Goal: Task Accomplishment & Management: Complete application form

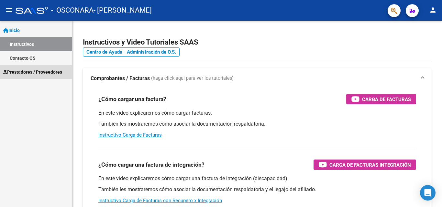
click at [31, 71] on span "Prestadores / Proveedores" at bounding box center [32, 72] width 59 height 7
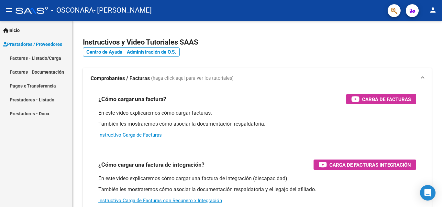
click at [54, 58] on link "Facturas - Listado/Carga" at bounding box center [36, 58] width 72 height 14
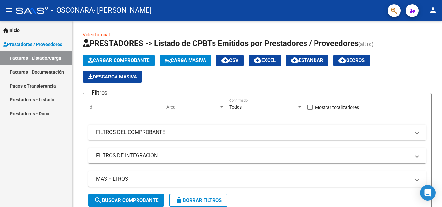
click at [44, 113] on link "Prestadores - Docu." at bounding box center [36, 114] width 72 height 14
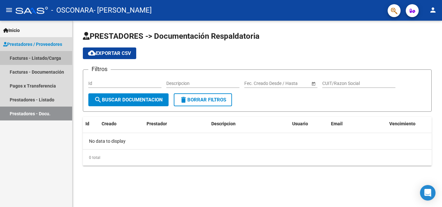
click at [51, 55] on link "Facturas - Listado/Carga" at bounding box center [36, 58] width 72 height 14
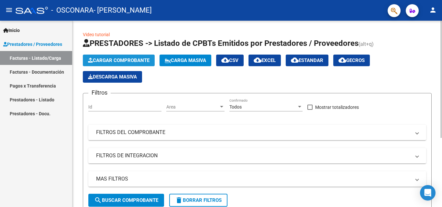
click at [127, 62] on span "Cargar Comprobante" at bounding box center [118, 61] width 61 height 6
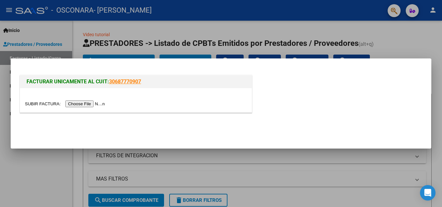
click at [97, 105] on input "file" at bounding box center [66, 104] width 82 height 7
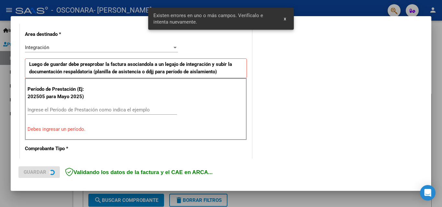
scroll to position [158, 0]
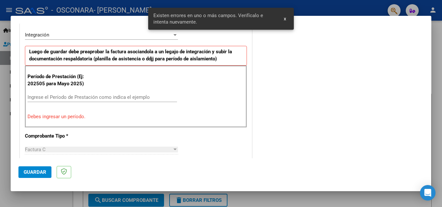
click at [89, 98] on input "Ingrese el Período de Prestación como indica el ejemplo" at bounding box center [101, 97] width 149 height 6
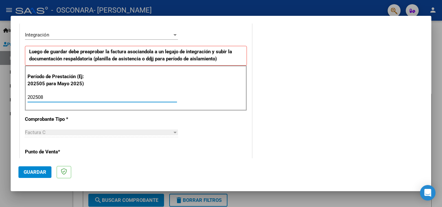
type input "202508"
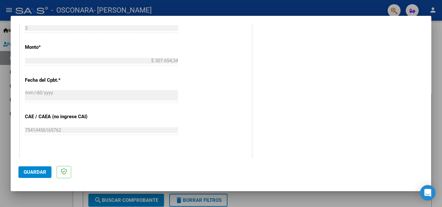
scroll to position [381, 0]
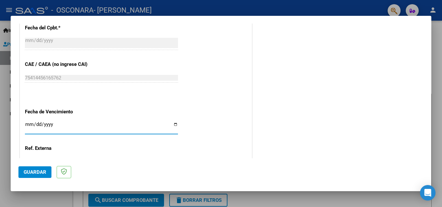
click at [29, 123] on input "Ingresar la fecha" at bounding box center [101, 127] width 153 height 10
type input "[DATE]"
click at [41, 172] on span "Guardar" at bounding box center [35, 172] width 23 height 6
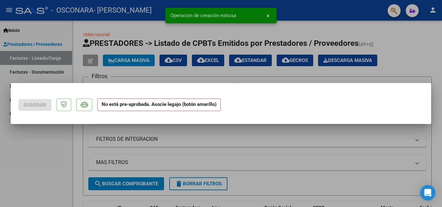
scroll to position [0, 0]
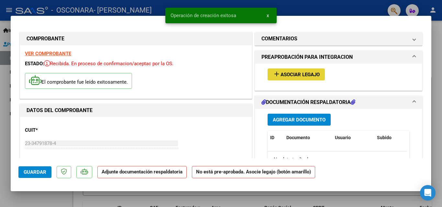
click at [299, 74] on span "Asociar Legajo" at bounding box center [299, 75] width 39 height 6
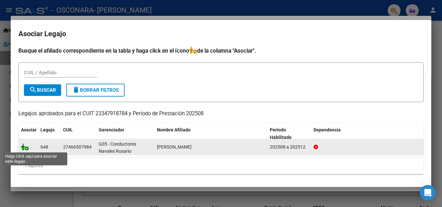
click at [24, 148] on icon at bounding box center [25, 147] width 8 height 7
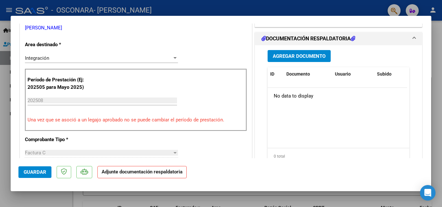
scroll to position [160, 0]
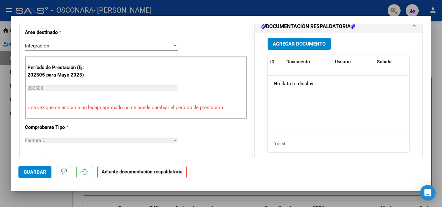
click at [315, 41] on span "Agregar Documento" at bounding box center [299, 44] width 53 height 6
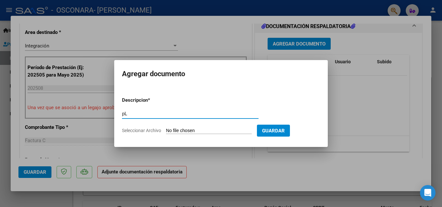
type input "p"
type input "Planilla de asistencia [DATE]"
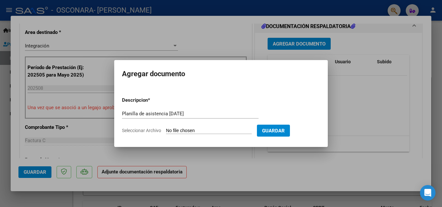
click at [182, 131] on input "Seleccionar Archivo" at bounding box center [209, 131] width 86 height 6
type input "C:\fakepath\Planilla de asistencia - [PERSON_NAME] Maestro de Apoyo ([DATE]).pdf"
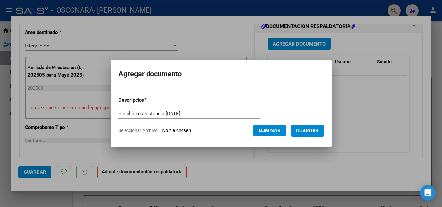
click at [311, 128] on span "Guardar" at bounding box center [307, 131] width 23 height 6
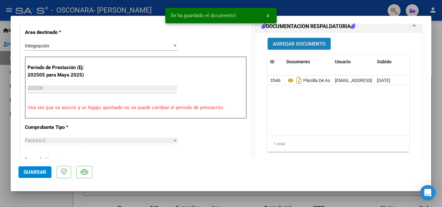
click at [304, 45] on span "Agregar Documento" at bounding box center [299, 44] width 53 height 6
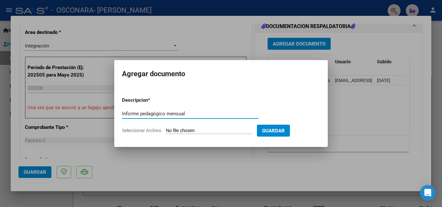
type input "Informe pedagógico mensual"
click at [212, 132] on input "Seleccionar Archivo" at bounding box center [209, 131] width 86 height 6
type input "C:\fakepath\Informe Pedagogico mensual [PERSON_NAME] ([DATE]) (1).pdf"
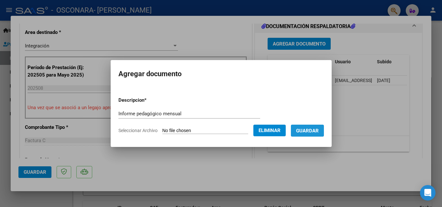
click at [318, 130] on span "Guardar" at bounding box center [307, 131] width 23 height 6
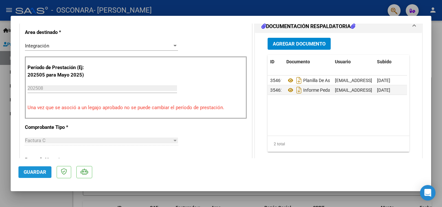
click at [32, 171] on span "Guardar" at bounding box center [35, 172] width 23 height 6
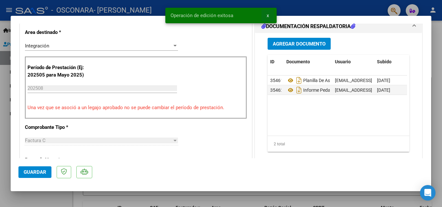
click at [268, 16] on span "x" at bounding box center [267, 16] width 2 height 6
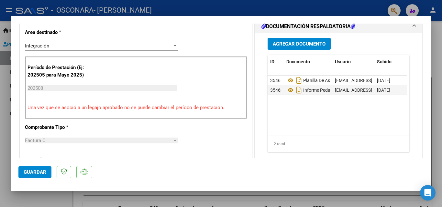
click at [441, 45] on div at bounding box center [221, 103] width 442 height 207
click at [441, 45] on div at bounding box center [441, 83] width 2 height 124
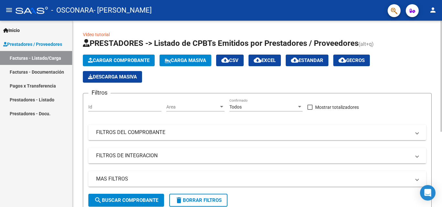
scroll to position [126, 0]
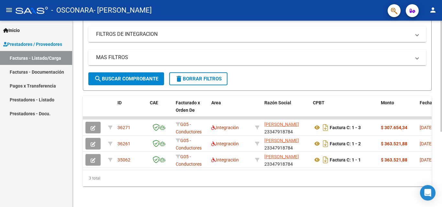
click at [441, 136] on div at bounding box center [441, 151] width 2 height 111
click at [441, 110] on div at bounding box center [441, 151] width 2 height 111
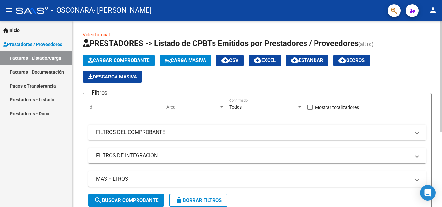
click at [441, 4] on div "menu - OSCONARA - [PERSON_NAME] person Inicio Instructivos Contacto OS Prestado…" at bounding box center [221, 103] width 442 height 207
click at [133, 63] on span "Cargar Comprobante" at bounding box center [118, 61] width 61 height 6
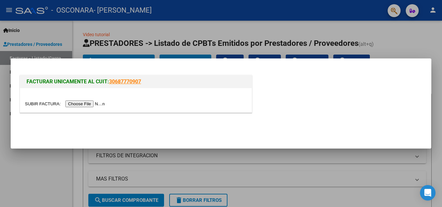
click at [94, 105] on input "file" at bounding box center [66, 104] width 82 height 7
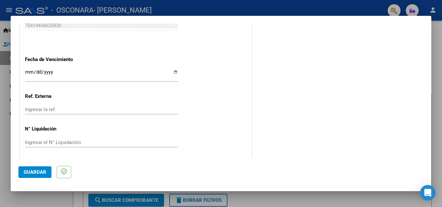
scroll to position [451, 0]
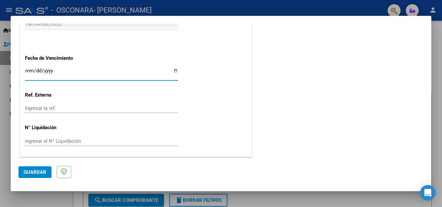
click at [28, 70] on input "Ingresar la fecha" at bounding box center [101, 73] width 153 height 10
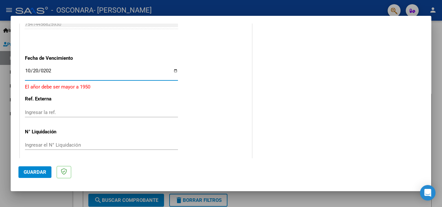
type input "[DATE]"
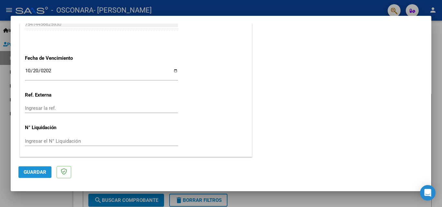
click at [37, 171] on span "Guardar" at bounding box center [35, 172] width 23 height 6
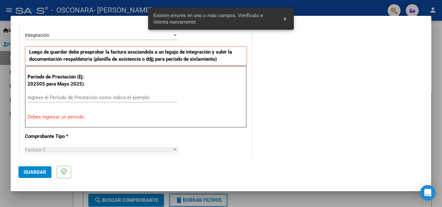
click at [130, 96] on input "Ingrese el Período de Prestación como indica el ejemplo" at bounding box center [101, 98] width 149 height 6
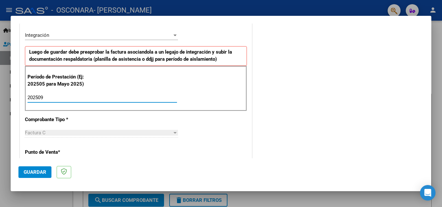
type input "202509"
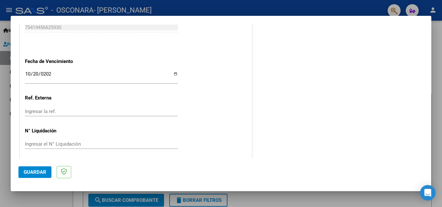
scroll to position [434, 0]
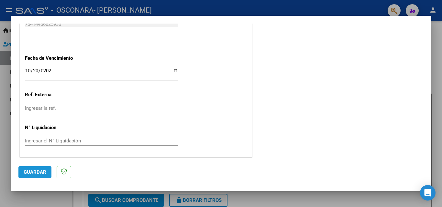
click at [40, 171] on span "Guardar" at bounding box center [35, 172] width 23 height 6
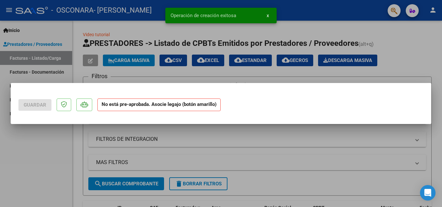
scroll to position [0, 0]
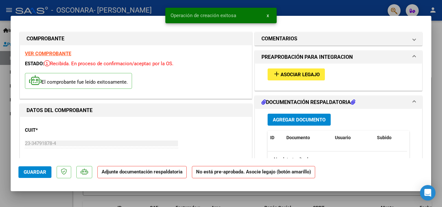
click at [289, 76] on span "Asociar Legajo" at bounding box center [299, 75] width 39 height 6
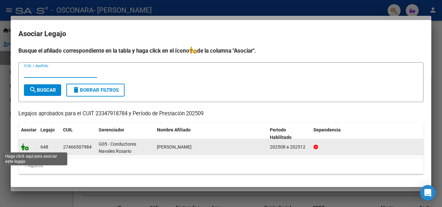
click at [25, 149] on icon at bounding box center [25, 147] width 8 height 7
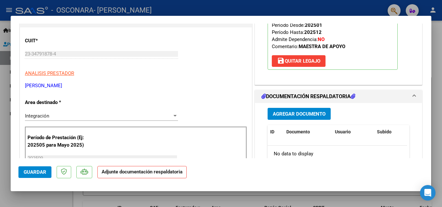
scroll to position [105, 0]
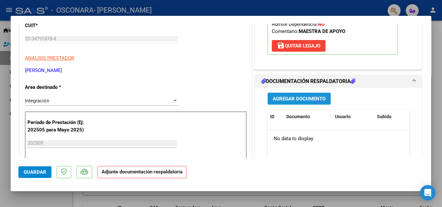
click at [303, 97] on span "Agregar Documento" at bounding box center [299, 99] width 53 height 6
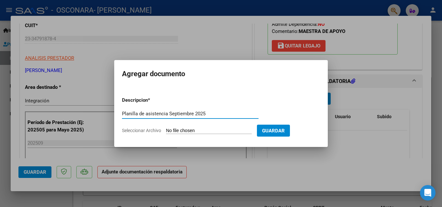
type input "Planilla de asistencia Septiembre 2025"
click at [169, 131] on input "Seleccionar Archivo" at bounding box center [209, 131] width 86 height 6
type input "C:\fakepath\asistencia septiembre maestra de apoyo - [PERSON_NAME].pdf"
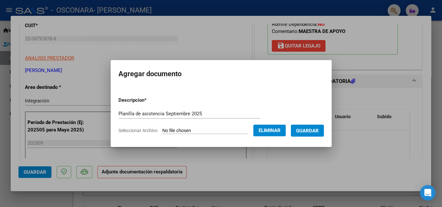
click at [310, 131] on span "Guardar" at bounding box center [307, 131] width 23 height 6
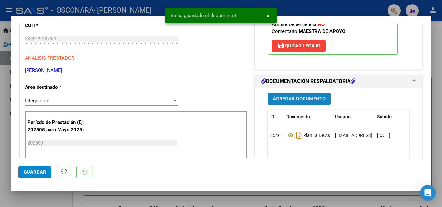
click at [300, 101] on span "Agregar Documento" at bounding box center [299, 99] width 53 height 6
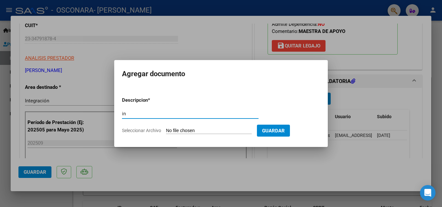
type input "i"
click at [168, 115] on input "Informe pedagógico [DATE]" at bounding box center [190, 114] width 136 height 6
type input "Informe pedagógico [DATE]"
click at [180, 132] on input "Seleccionar Archivo" at bounding box center [209, 131] width 86 height 6
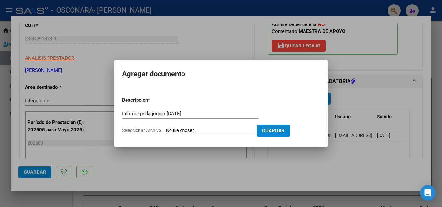
type input "C:\fakepath\Informe Mensual Pedagógico mes de septiembre.pdf"
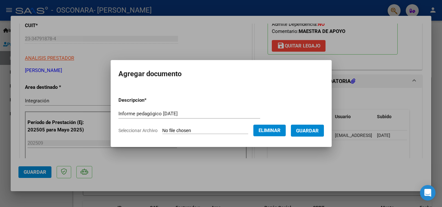
click at [317, 133] on span "Guardar" at bounding box center [307, 131] width 23 height 6
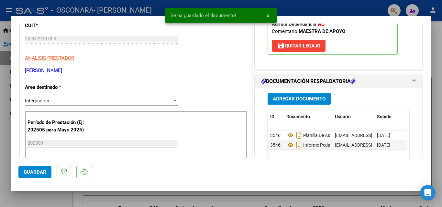
drag, startPoint x: 432, startPoint y: 72, endPoint x: 429, endPoint y: 58, distance: 15.0
click at [429, 58] on div "COMPROBANTE VER COMPROBANTE ESTADO: Recibida. En proceso de confirmacion/acepta…" at bounding box center [221, 103] width 442 height 207
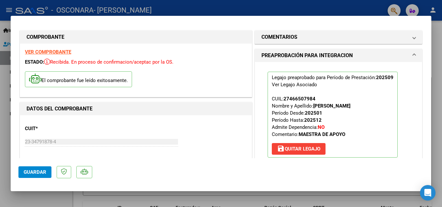
scroll to position [0, 0]
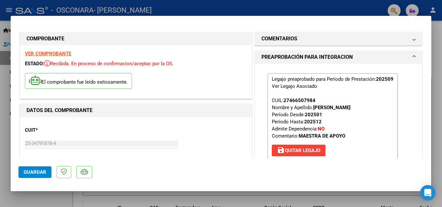
click at [410, 94] on div "Legajo preaprobado para Período de Prestación: 202509 Ver Legajo Asociado CUIL:…" at bounding box center [338, 119] width 167 height 111
click at [34, 172] on span "Guardar" at bounding box center [35, 172] width 23 height 6
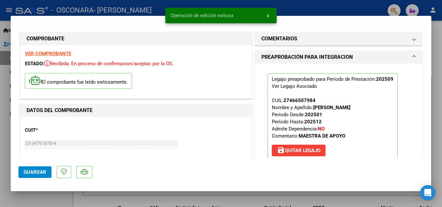
click at [268, 16] on span "x" at bounding box center [267, 16] width 2 height 6
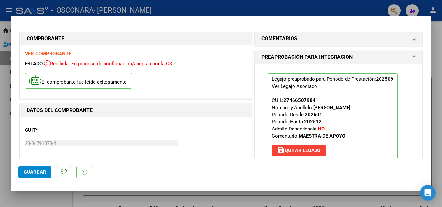
click at [280, 9] on div at bounding box center [221, 103] width 442 height 207
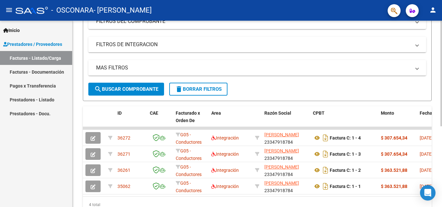
scroll to position [143, 0]
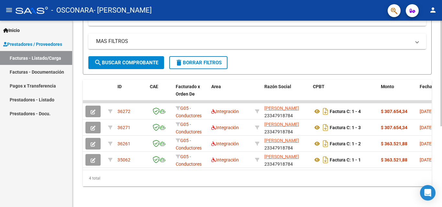
click at [441, 176] on div at bounding box center [441, 155] width 2 height 106
